Goal: Find specific page/section: Find specific page/section

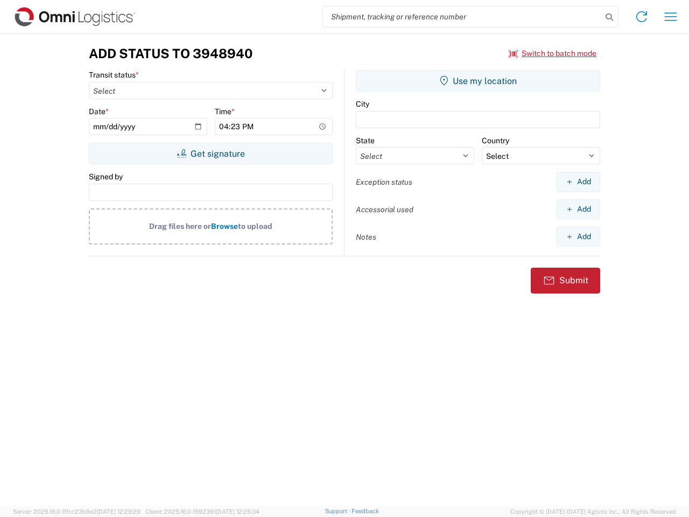
click at [463, 17] on input "search" at bounding box center [462, 16] width 279 height 20
click at [610, 17] on icon at bounding box center [609, 17] width 15 height 15
click at [642, 17] on icon at bounding box center [641, 16] width 17 height 17
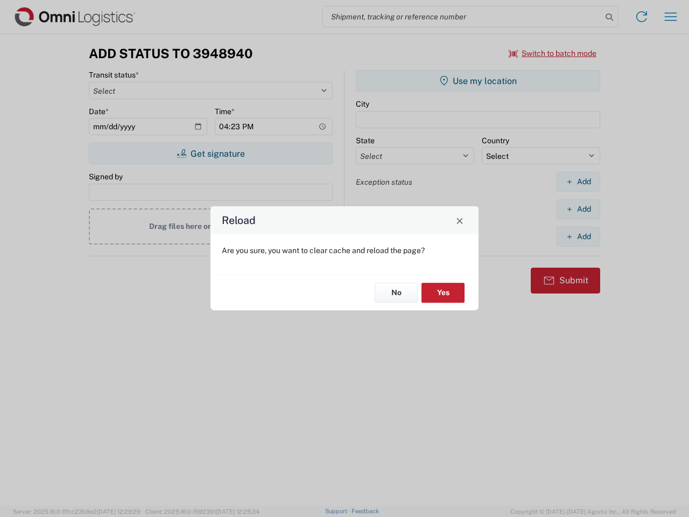
click at [553, 53] on div "Reload Are you sure, you want to clear cache and reload the page? No Yes" at bounding box center [344, 258] width 689 height 517
click at [211, 154] on div "Reload Are you sure, you want to clear cache and reload the page? No Yes" at bounding box center [344, 258] width 689 height 517
click at [478, 81] on div "Reload Are you sure, you want to clear cache and reload the page? No Yes" at bounding box center [344, 258] width 689 height 517
click at [579, 182] on div "Reload Are you sure, you want to clear cache and reload the page? No Yes" at bounding box center [344, 258] width 689 height 517
click at [579, 209] on div "Reload Are you sure, you want to clear cache and reload the page? No Yes" at bounding box center [344, 258] width 689 height 517
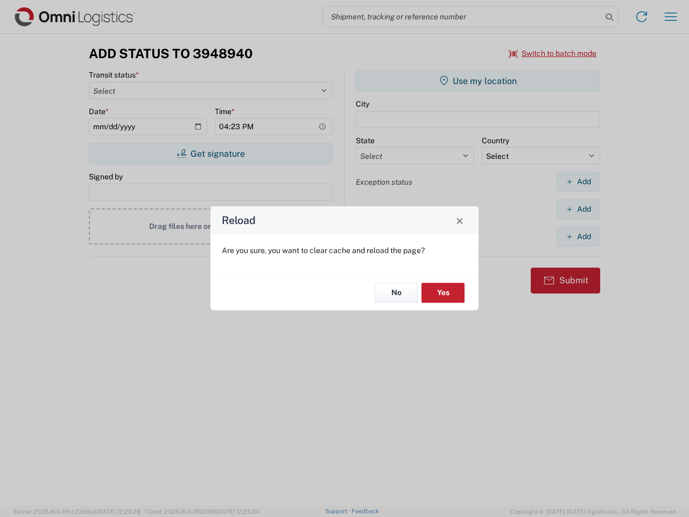
click at [579, 236] on div "Reload Are you sure, you want to clear cache and reload the page? No Yes" at bounding box center [344, 258] width 689 height 517
